Goal: Task Accomplishment & Management: Use online tool/utility

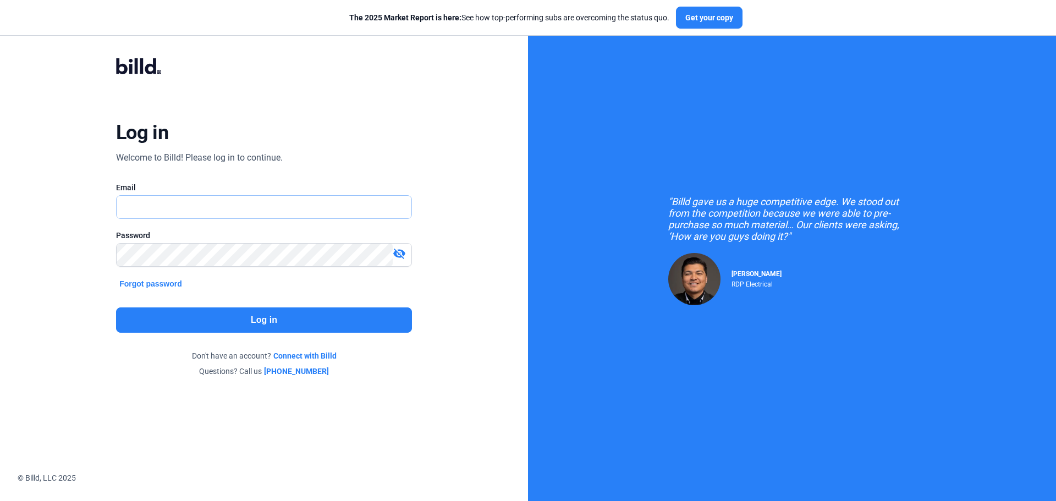
type input "[PERSON_NAME][EMAIL_ADDRESS][DOMAIN_NAME]"
click at [256, 326] on button "Log in" at bounding box center [264, 319] width 296 height 25
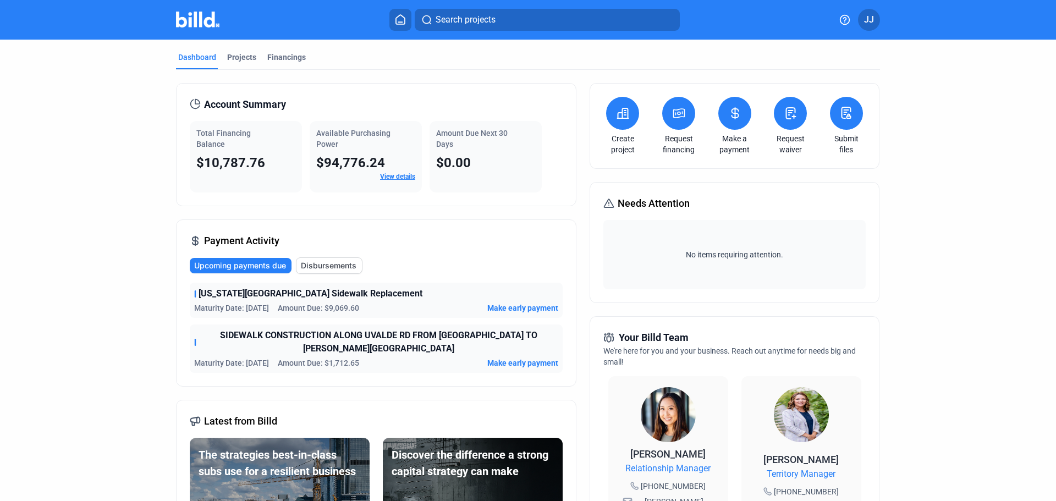
click at [512, 310] on span "Make early payment" at bounding box center [522, 307] width 71 height 11
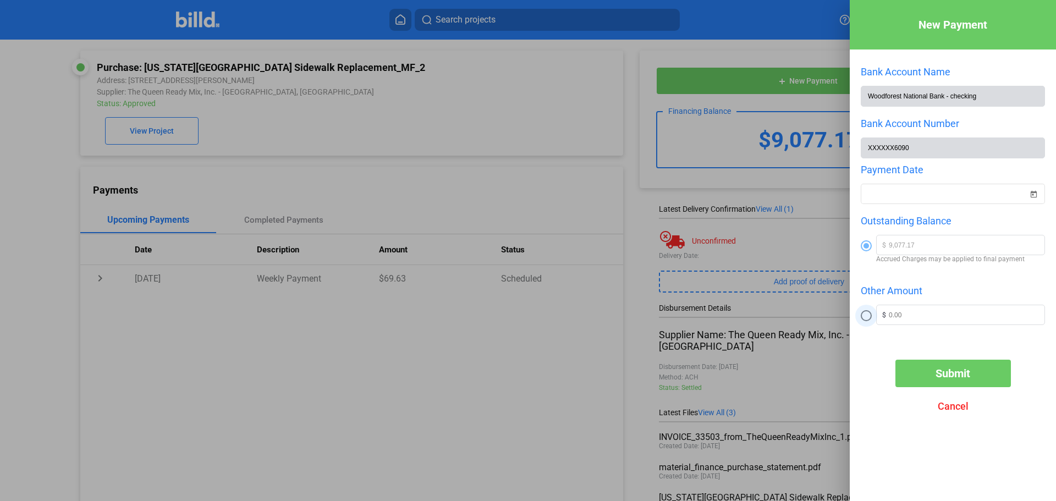
click at [868, 321] on span at bounding box center [866, 315] width 11 height 11
click at [868, 321] on input "radio" at bounding box center [866, 315] width 11 height 11
radio input "true"
click at [901, 322] on input "text" at bounding box center [967, 313] width 156 height 16
type input "6,077.17"
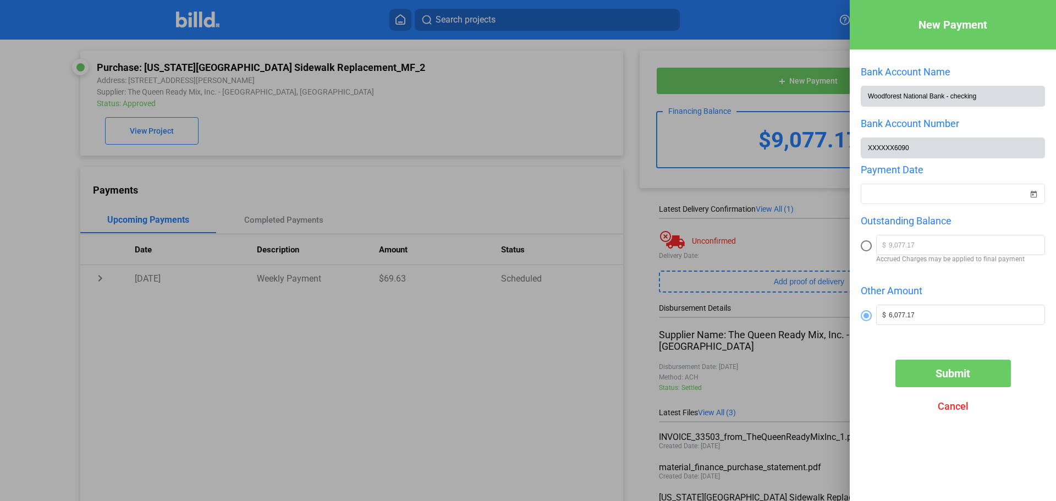
click at [950, 384] on button "Submit" at bounding box center [952, 373] width 115 height 27
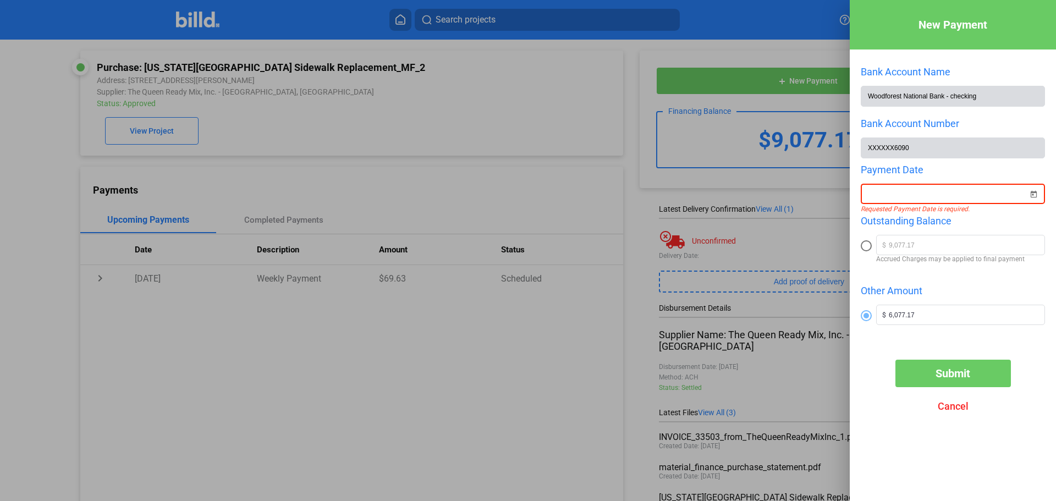
click at [1034, 199] on span "Open calendar" at bounding box center [1033, 187] width 26 height 26
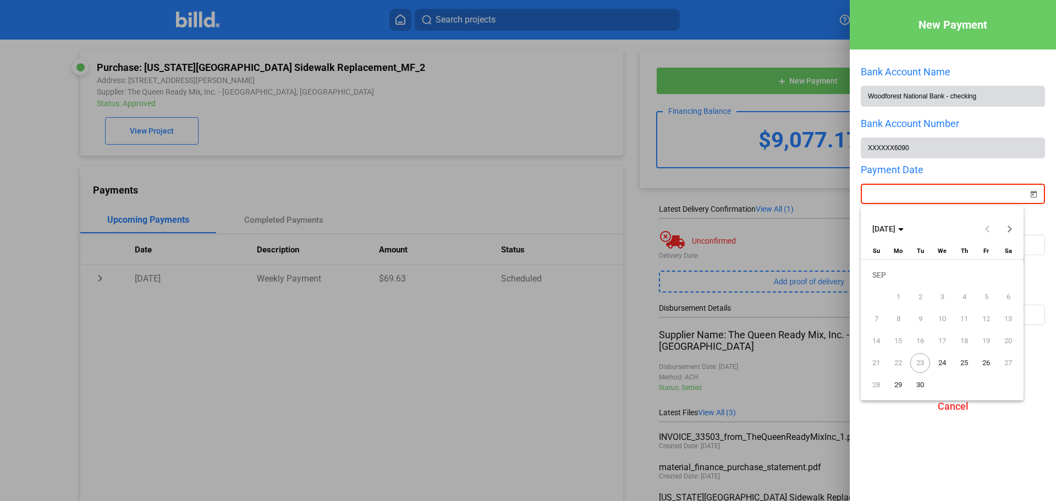
click at [918, 359] on span "23" at bounding box center [920, 363] width 20 height 20
click at [942, 361] on span "24" at bounding box center [942, 363] width 20 height 20
type input "[DATE]"
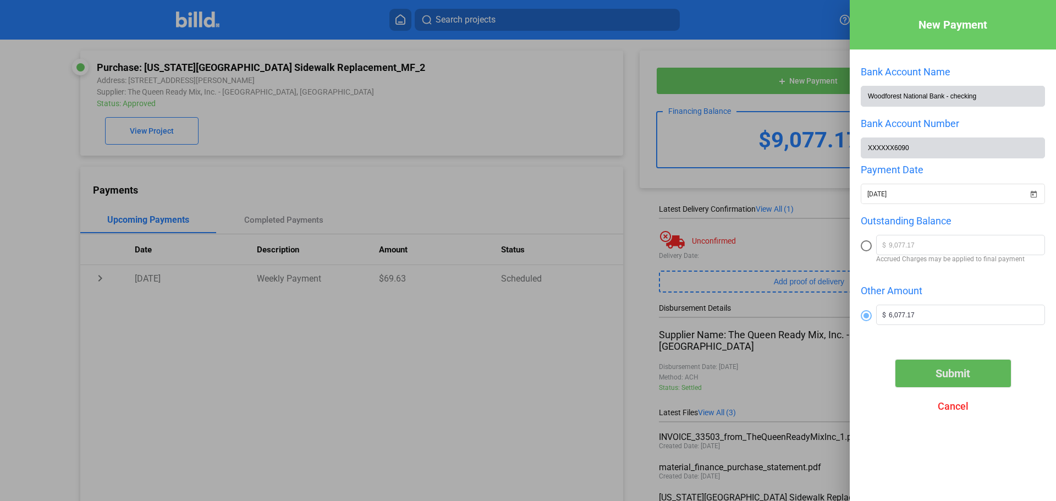
click at [969, 371] on span "Submit" at bounding box center [952, 373] width 35 height 13
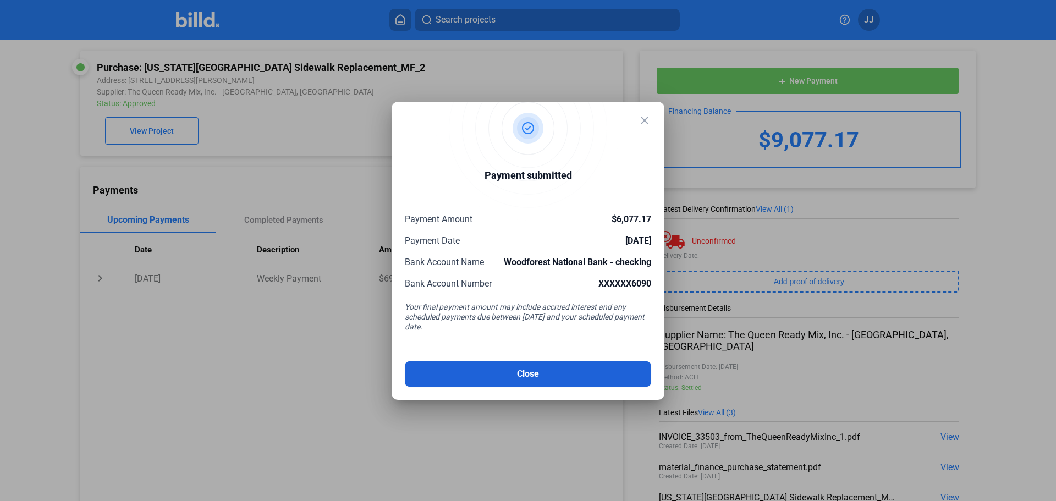
click at [560, 368] on button "Close" at bounding box center [528, 373] width 246 height 25
